Goal: Information Seeking & Learning: Learn about a topic

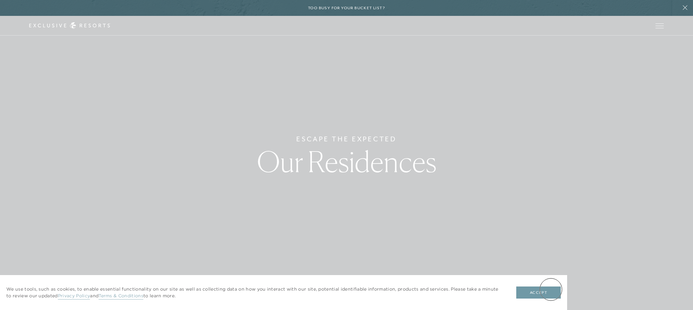
click at [551, 290] on button "Accept" at bounding box center [538, 293] width 45 height 12
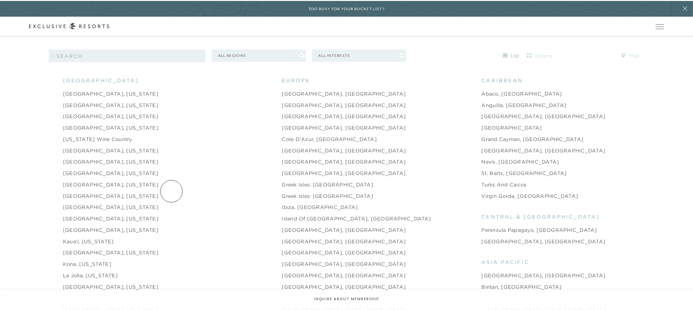
scroll to position [700, 0]
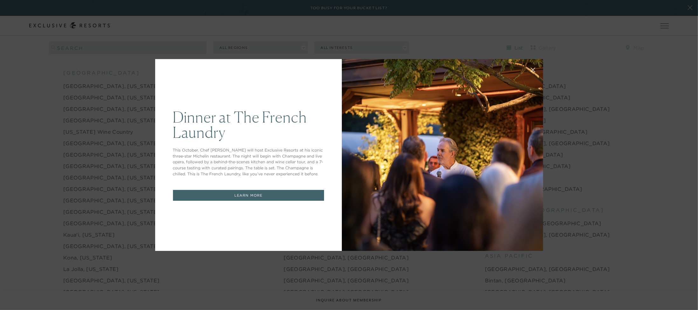
click at [45, 119] on div "Dinner at The [GEOGRAPHIC_DATA] This October, Chef [PERSON_NAME] will host Excl…" at bounding box center [349, 155] width 698 height 310
click at [272, 79] on div "Dinner at The [GEOGRAPHIC_DATA] This October, Chef [PERSON_NAME] will host Excl…" at bounding box center [248, 155] width 187 height 192
click at [530, 71] on icon at bounding box center [532, 70] width 5 height 5
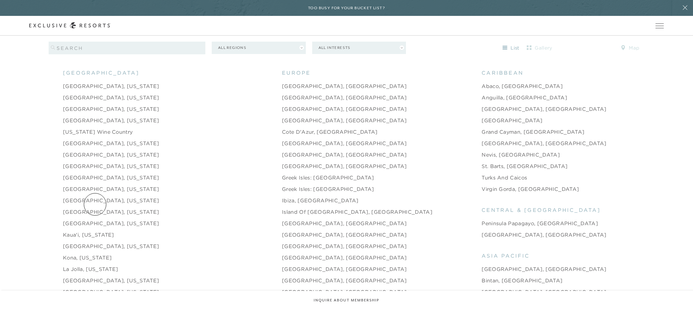
click at [95, 208] on link "[GEOGRAPHIC_DATA], [US_STATE]" at bounding box center [111, 212] width 96 height 8
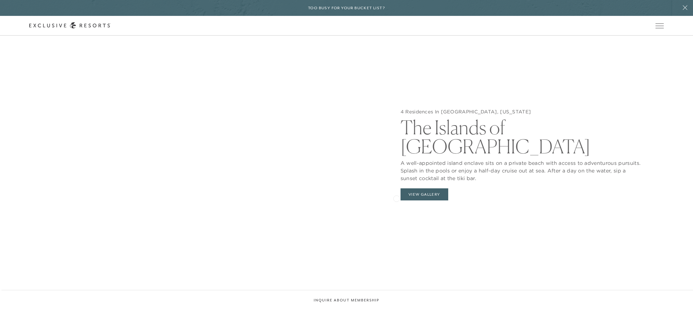
scroll to position [763, 0]
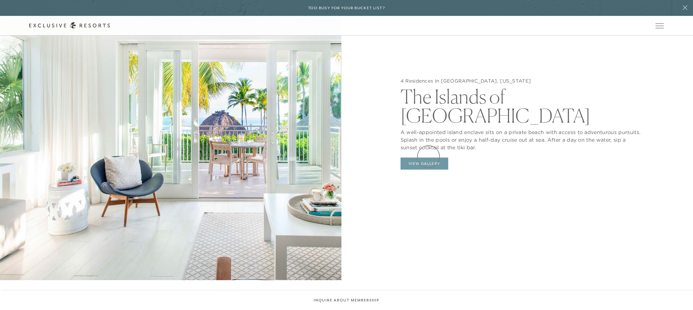
click at [429, 158] on button "View Gallery" at bounding box center [425, 164] width 48 height 12
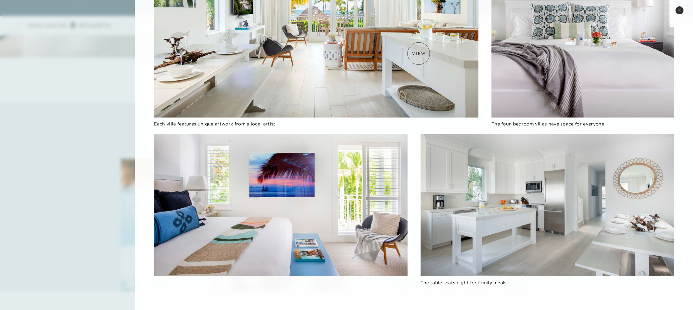
scroll to position [588, 0]
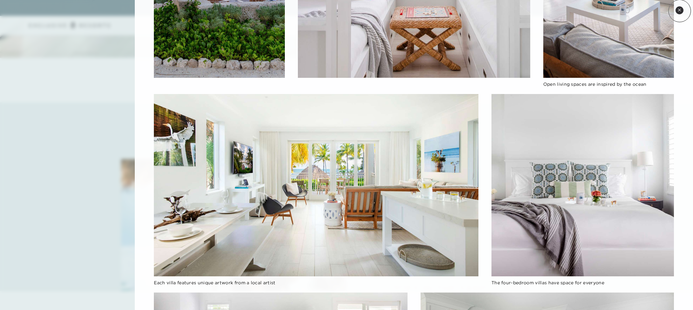
click at [680, 11] on icon at bounding box center [679, 9] width 3 height 3
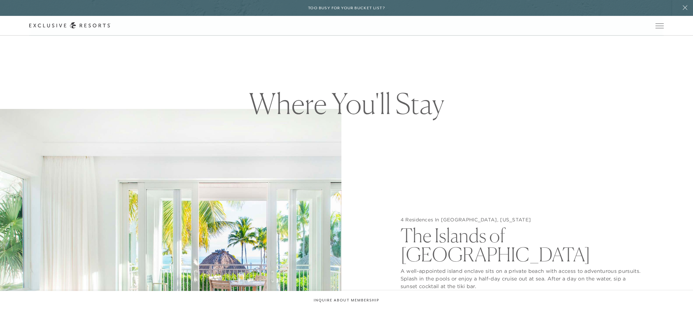
scroll to position [572, 0]
